Goal: Task Accomplishment & Management: Manage account settings

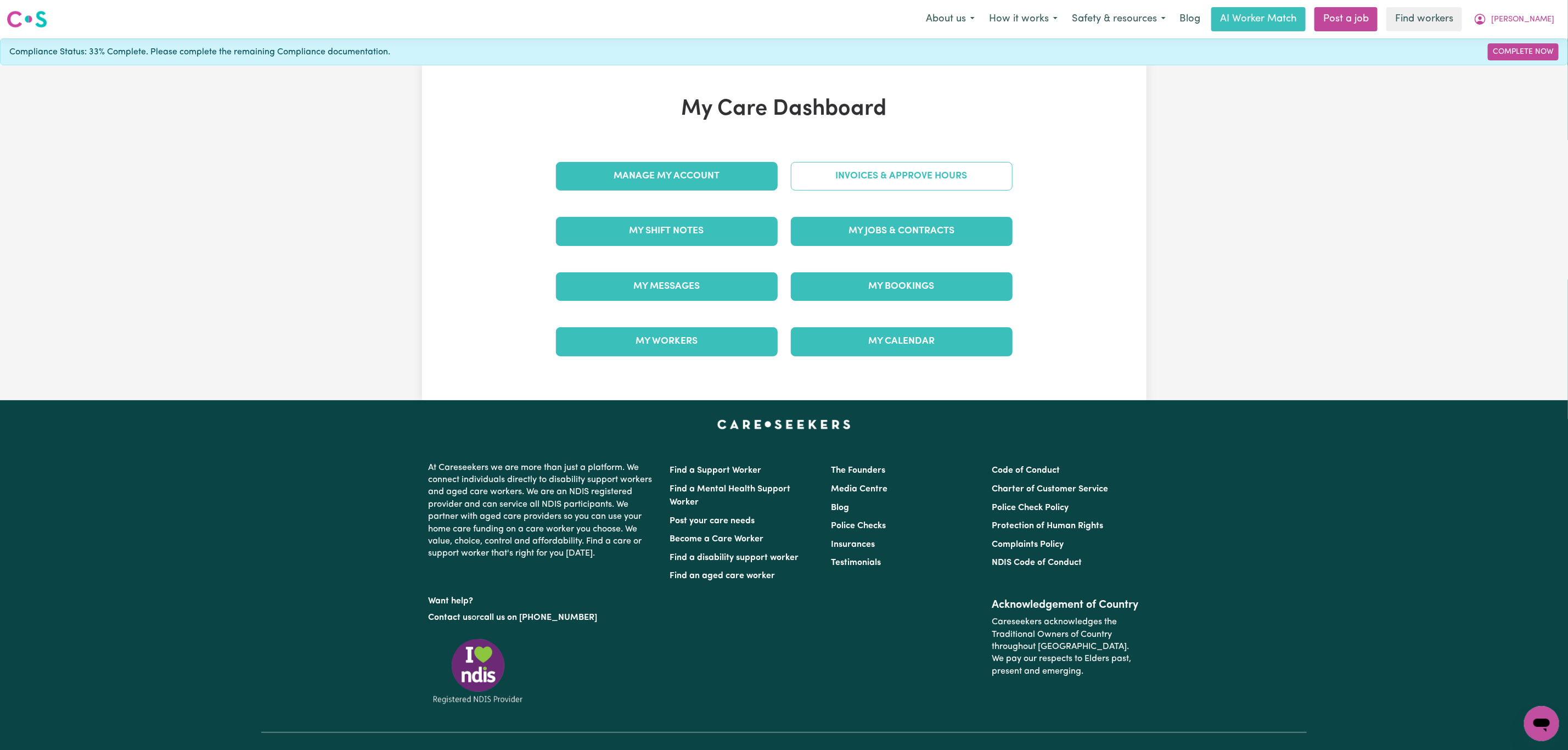
click at [844, 175] on link "Invoices & Approve Hours" at bounding box center [902, 176] width 221 height 29
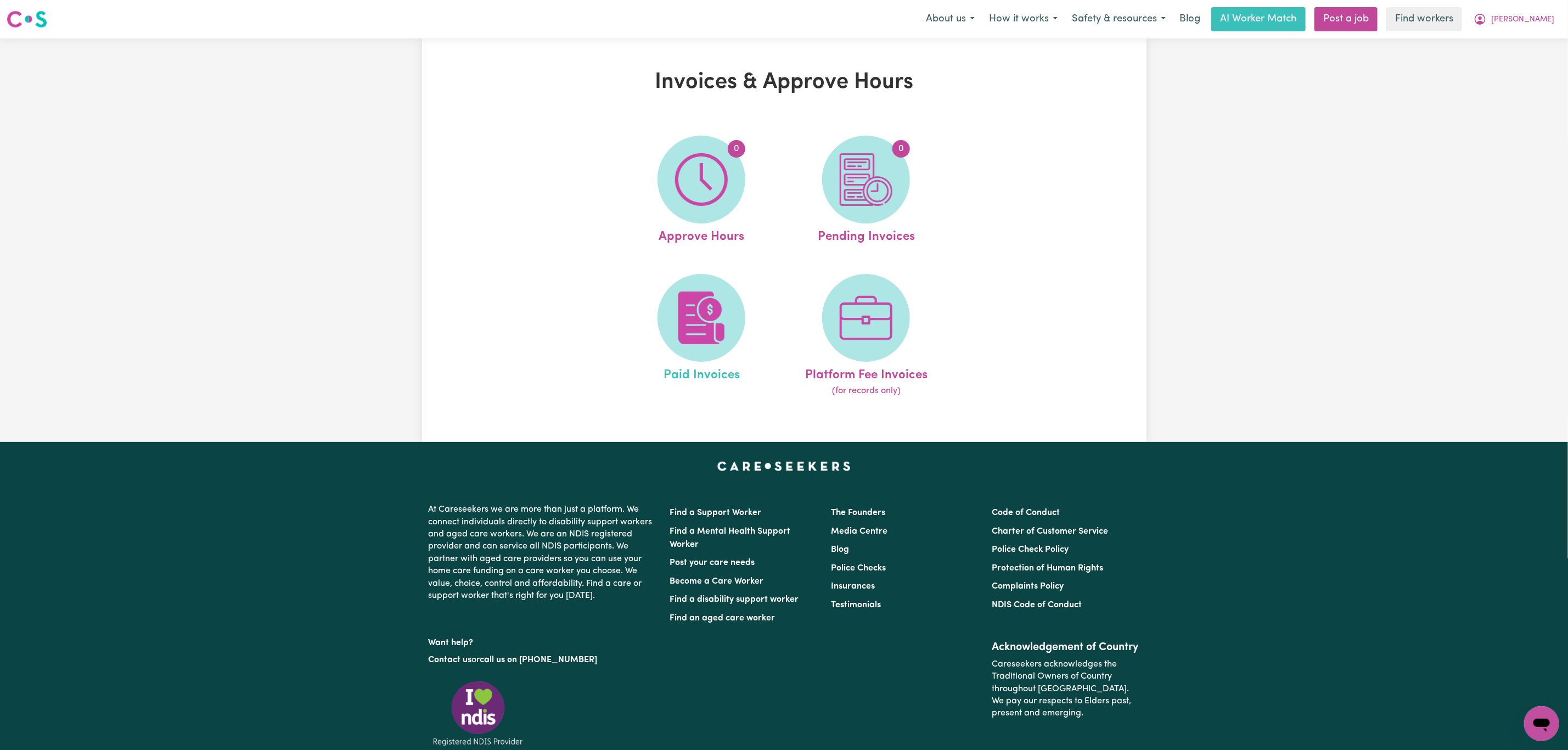
click at [659, 346] on link "Paid Invoices" at bounding box center [701, 336] width 158 height 124
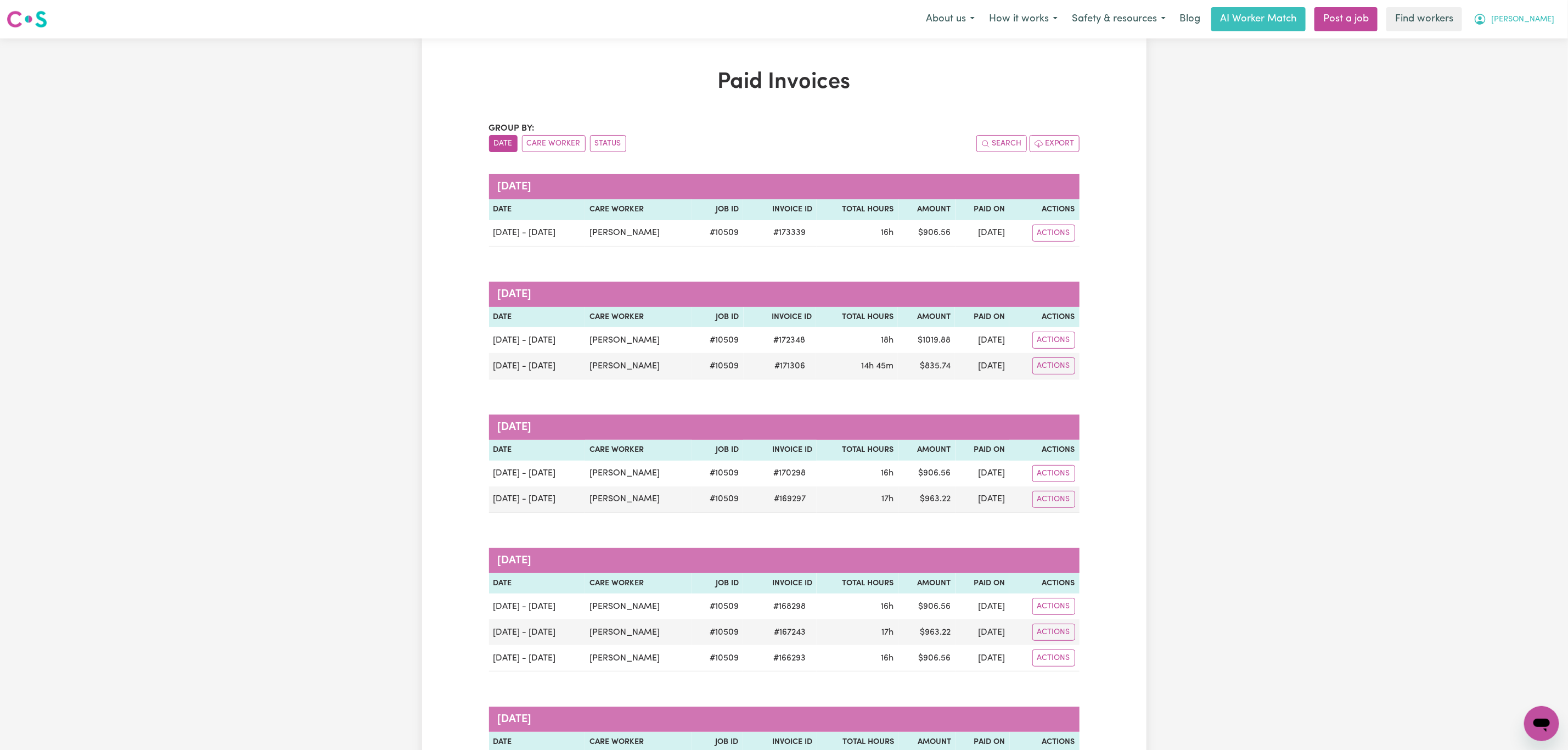
click at [1546, 16] on span "[PERSON_NAME]" at bounding box center [1523, 20] width 63 height 12
click at [1517, 58] on link "Logout" at bounding box center [1518, 63] width 87 height 21
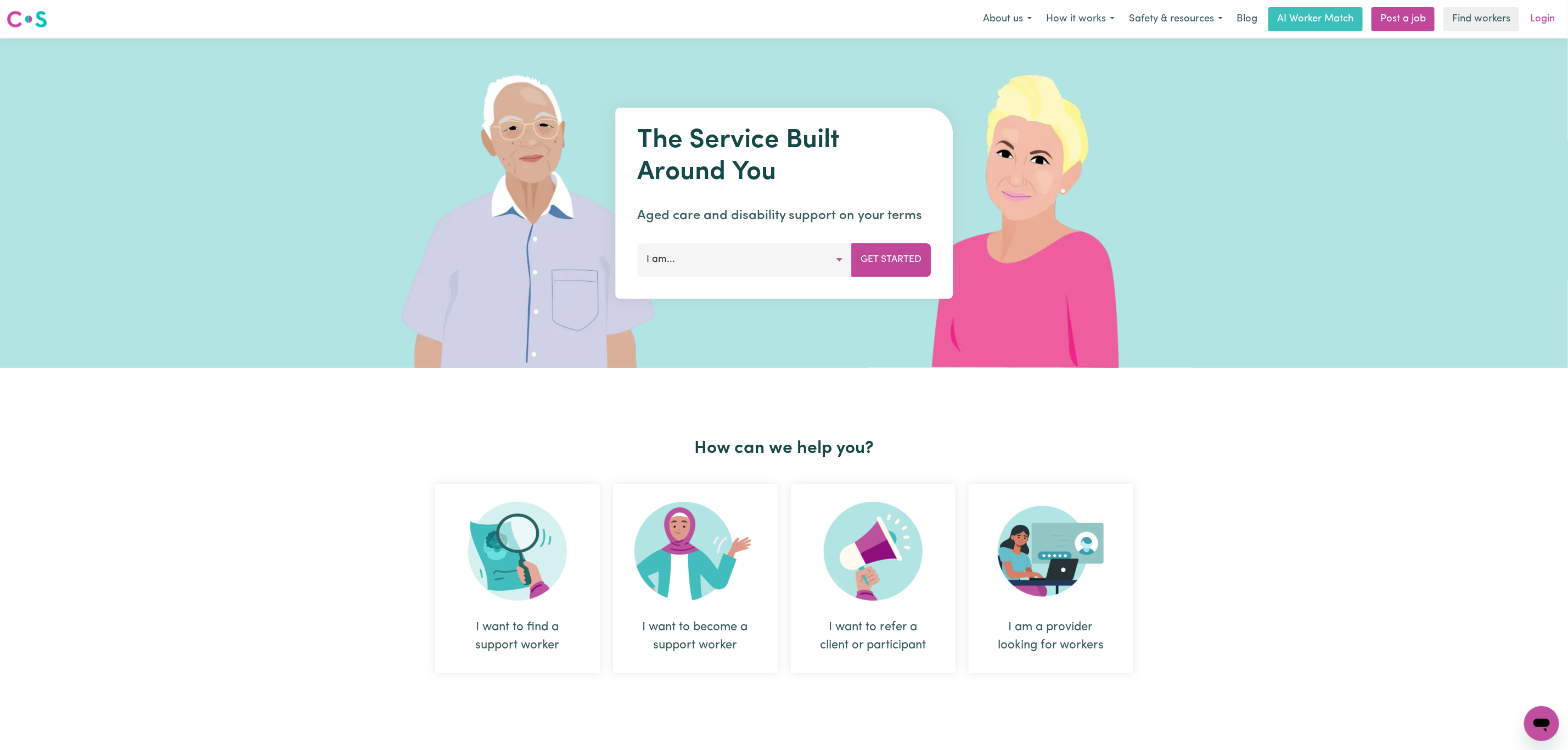
click at [1553, 17] on link "Login" at bounding box center [1542, 19] width 37 height 25
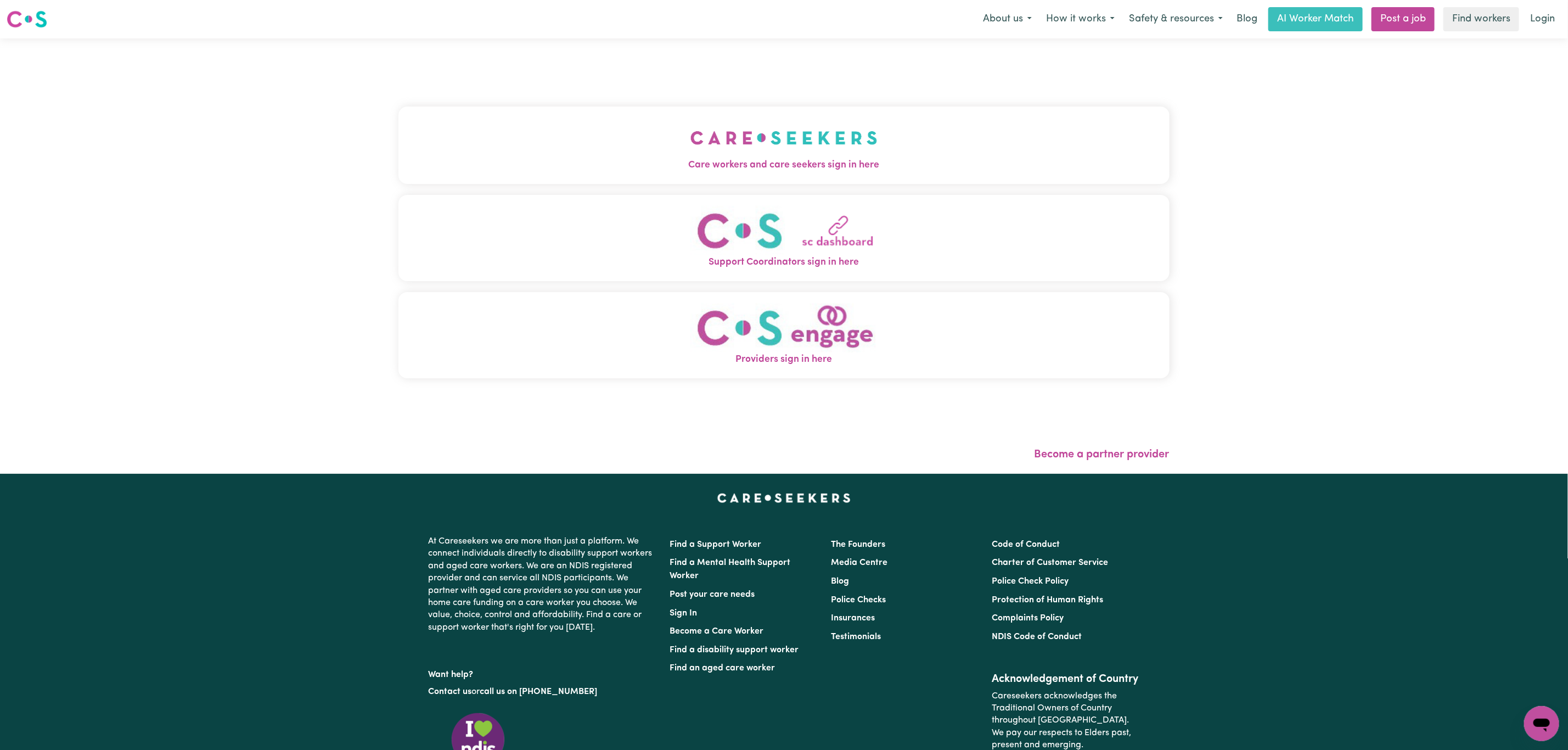
click at [734, 121] on button "Care workers and care seekers sign in here" at bounding box center [784, 145] width 772 height 77
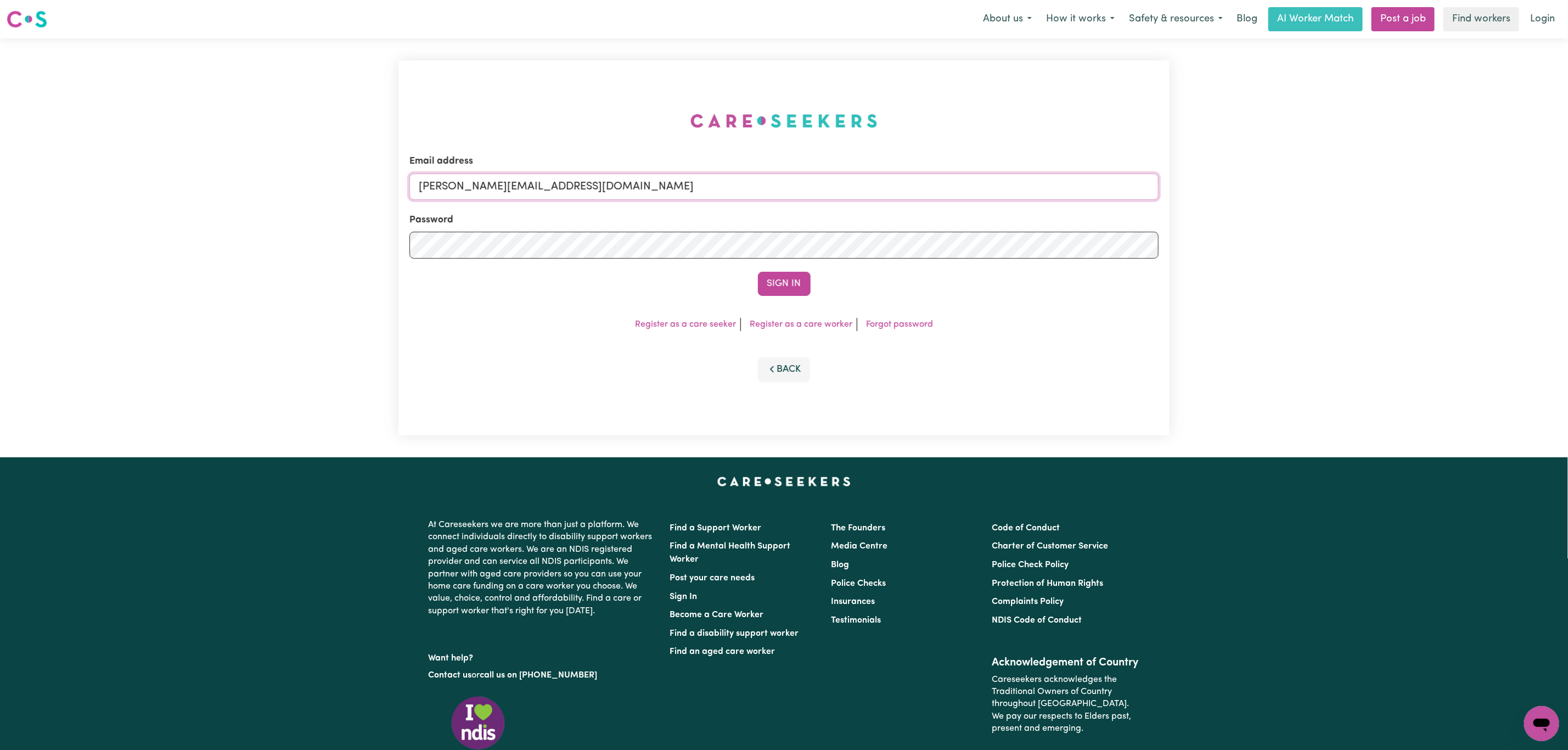
click at [515, 191] on input "[PERSON_NAME][EMAIL_ADDRESS][DOMAIN_NAME]" at bounding box center [784, 186] width 749 height 27
drag, startPoint x: 479, startPoint y: 189, endPoint x: 837, endPoint y: 189, distance: 358.0
click at [837, 189] on input "[EMAIL_ADDRESS][PERSON_NAME][DOMAIN_NAME]" at bounding box center [784, 186] width 749 height 27
type input "superuser~[EMAIL_ADDRESS][DOMAIN_NAME]"
click at [769, 287] on button "Sign In" at bounding box center [784, 283] width 53 height 25
